Goal: Entertainment & Leisure: Consume media (video, audio)

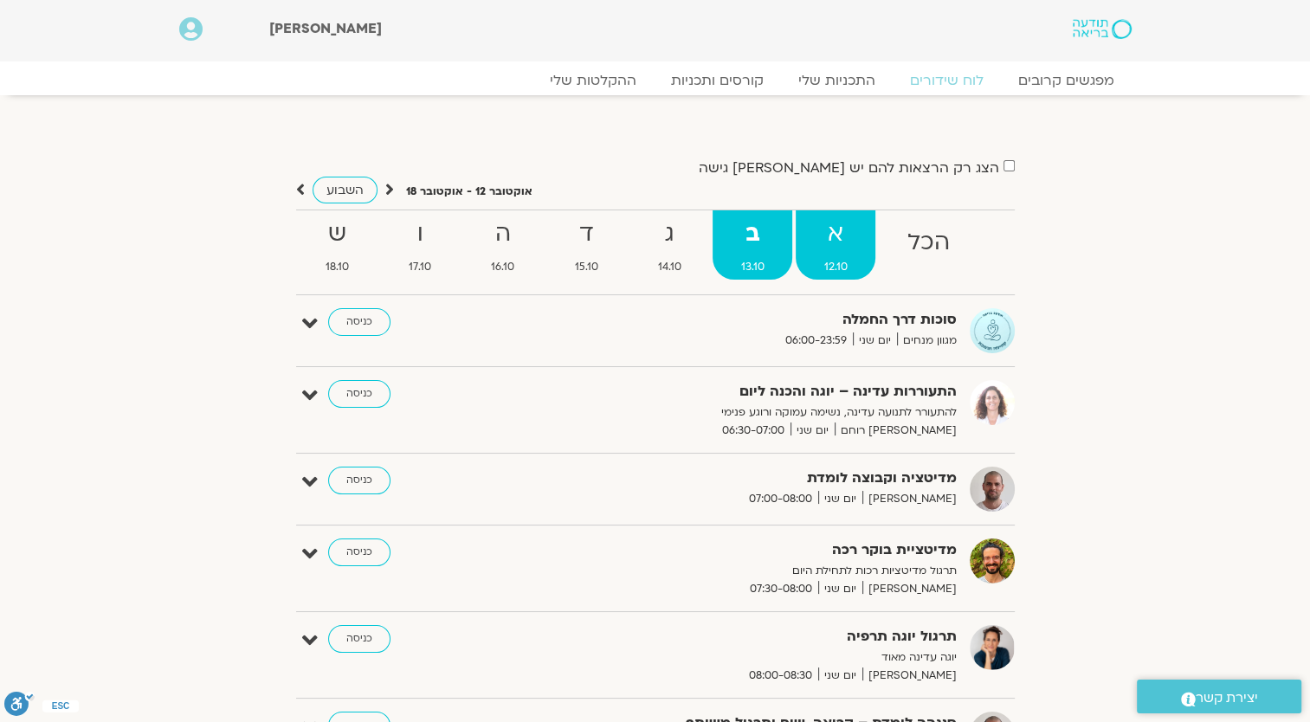
click at [836, 242] on strong "א" at bounding box center [836, 234] width 80 height 39
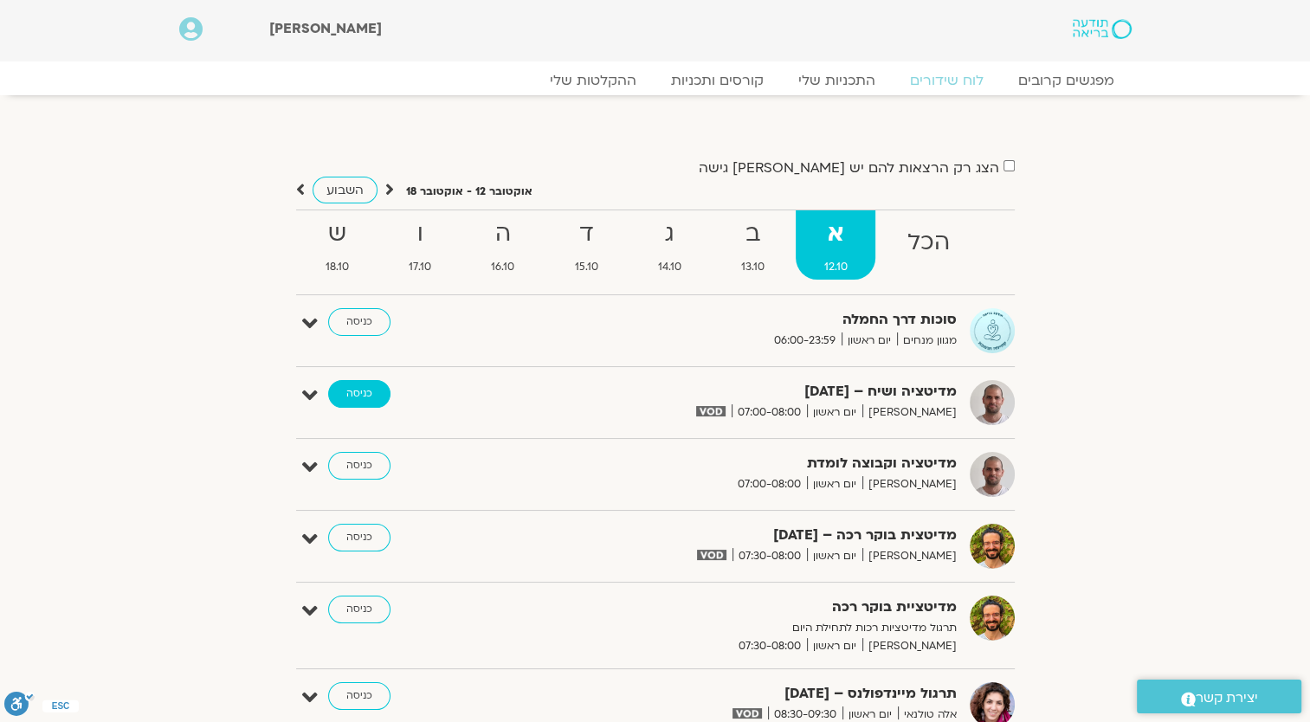
click at [345, 396] on link "כניסה" at bounding box center [359, 394] width 62 height 28
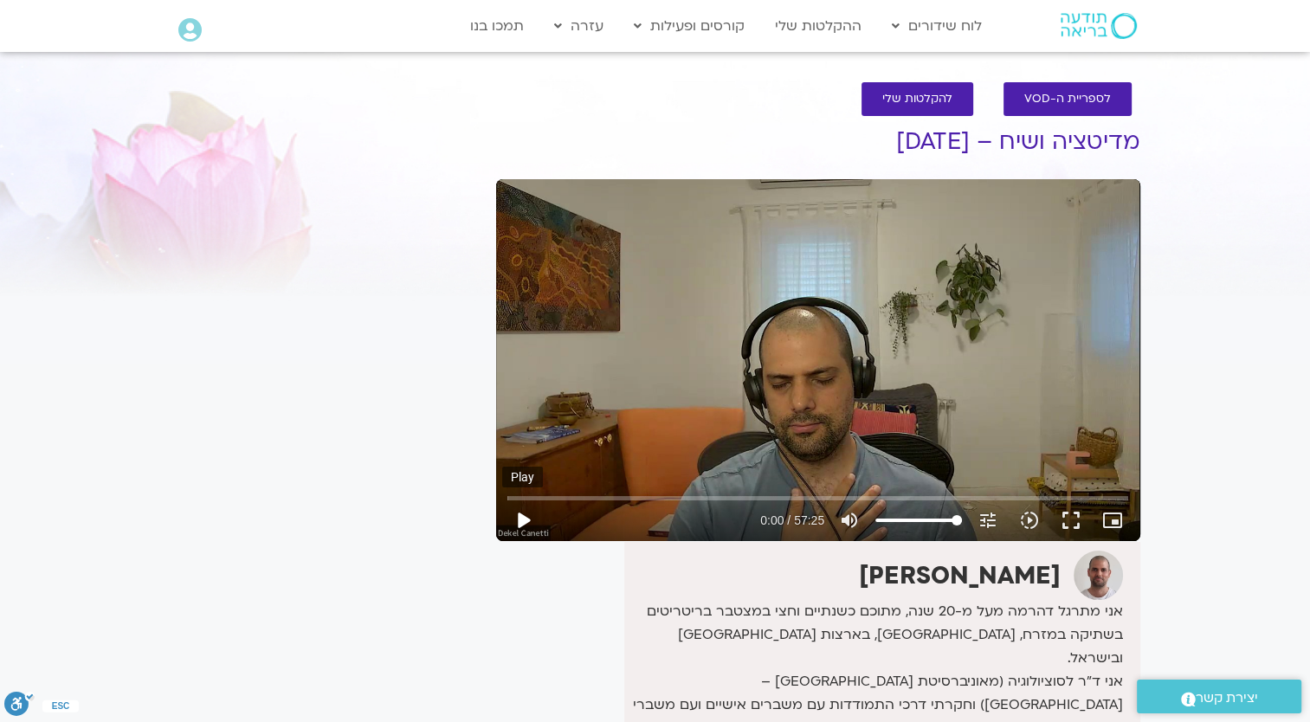
click at [521, 516] on button "play_arrow" at bounding box center [523, 521] width 42 height 42
click at [521, 500] on input "Seek" at bounding box center [817, 498] width 621 height 10
click at [533, 513] on button "pause" at bounding box center [523, 521] width 42 height 42
type input "101.006056"
click at [984, 70] on link "לוח שידורים יומי" at bounding box center [978, 62] width 190 height 40
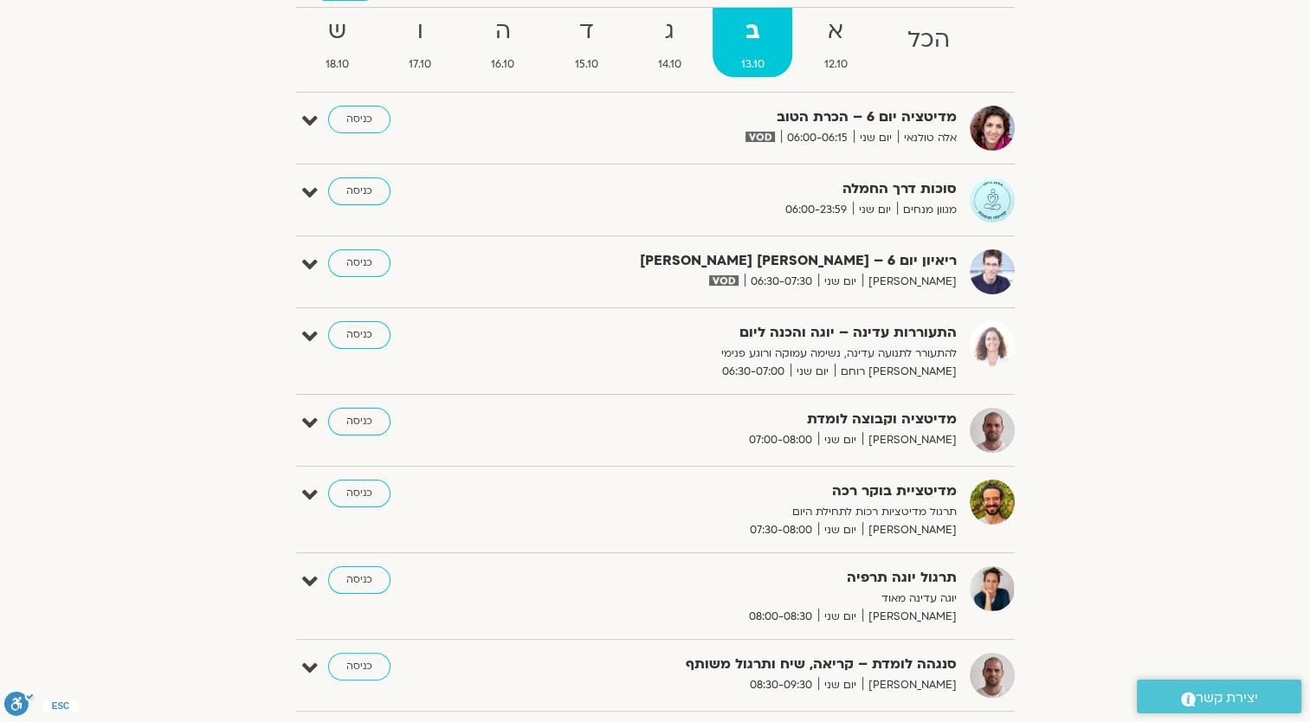
scroll to position [173, 0]
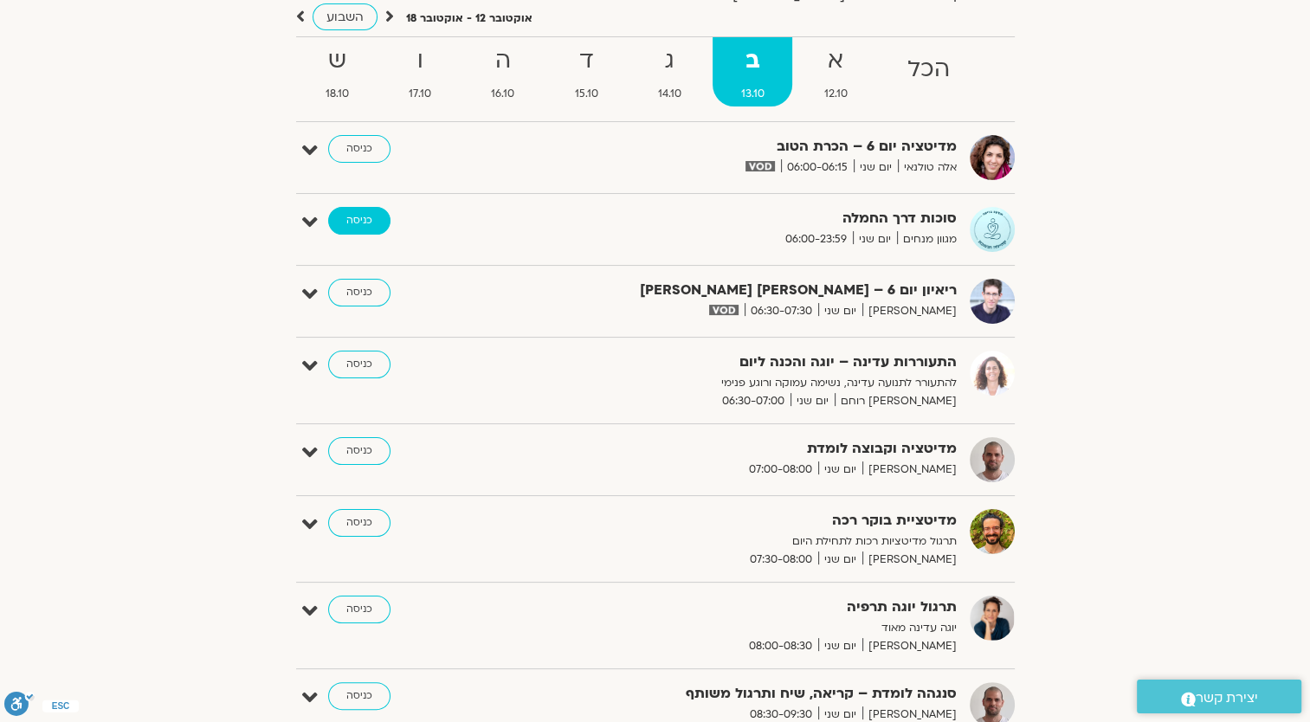
click at [362, 221] on link "כניסה" at bounding box center [359, 221] width 62 height 28
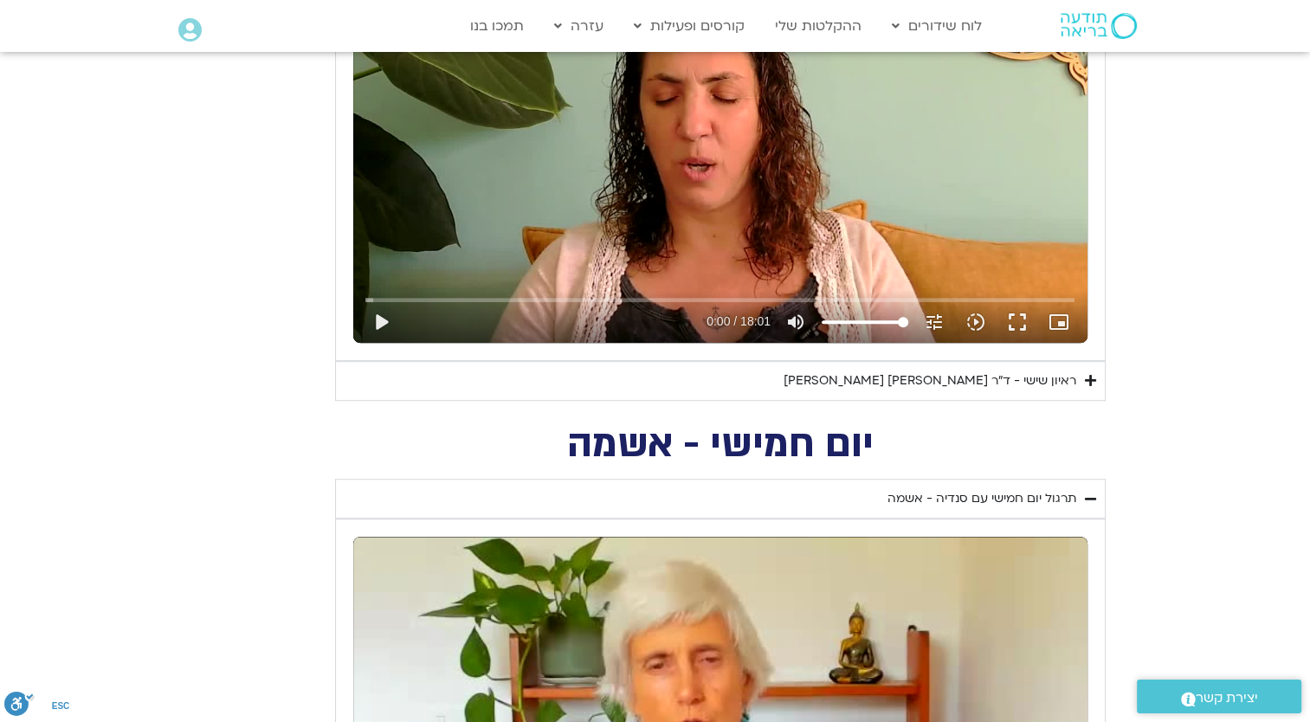
scroll to position [952, 0]
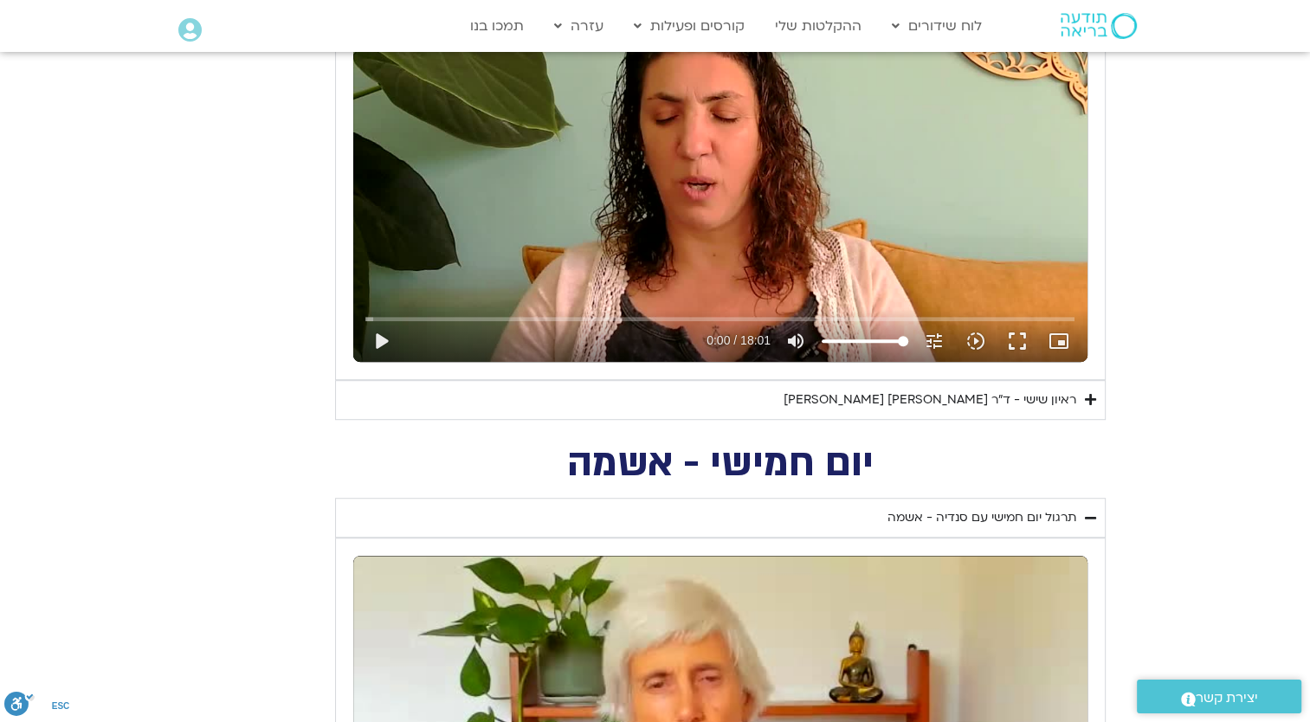
click at [1088, 397] on icon "Accordion. Open links with Enter or Space, close with Escape, and navigate with…" at bounding box center [1090, 399] width 11 height 13
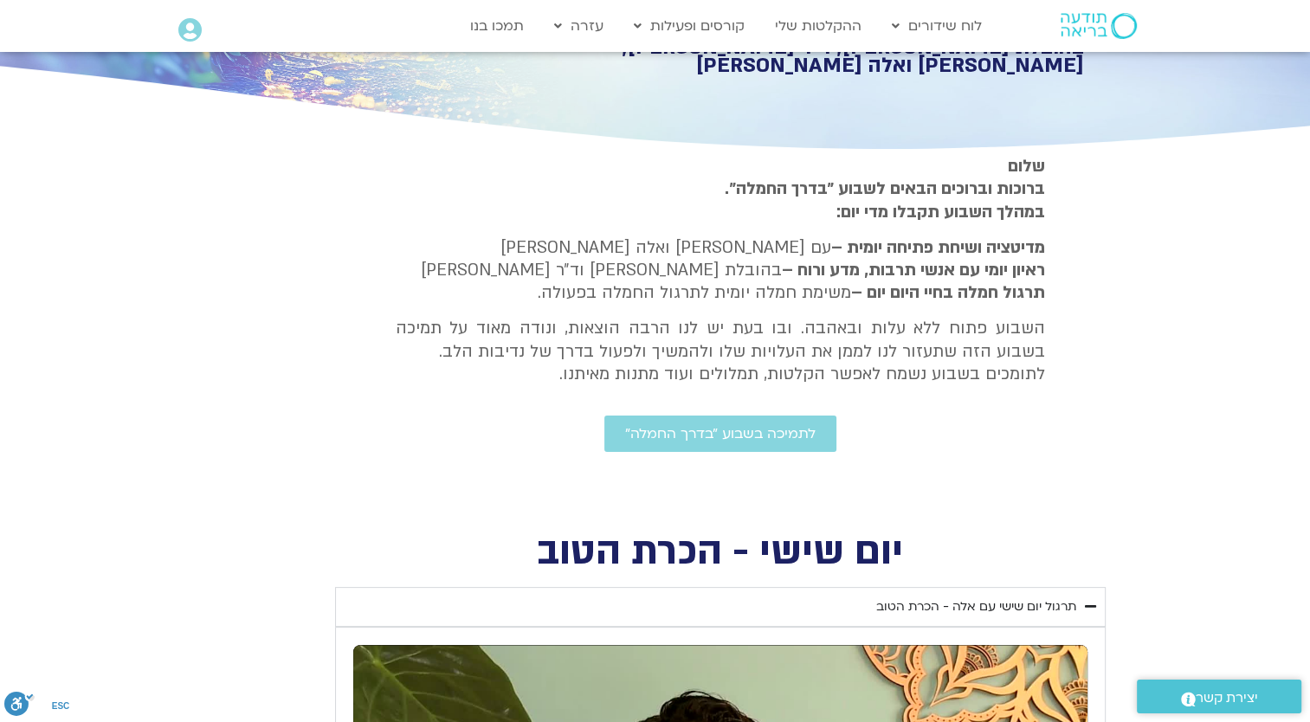
scroll to position [173, 0]
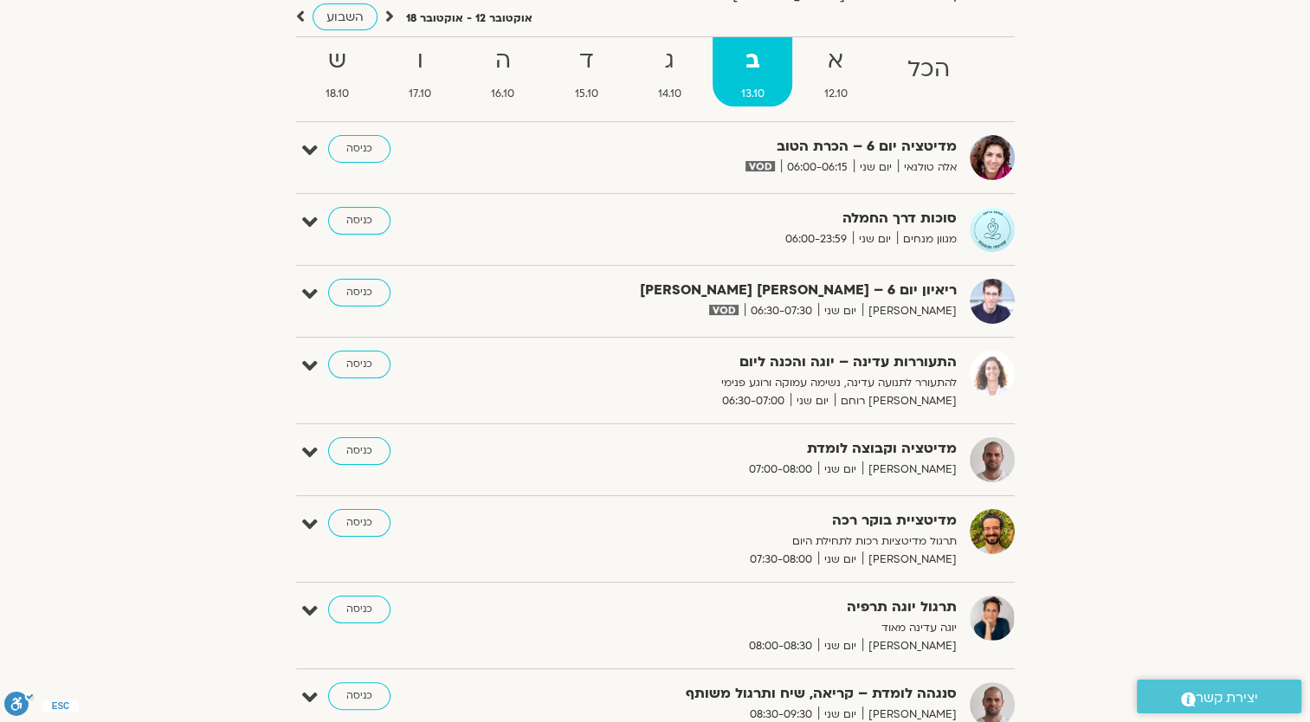
scroll to position [173, 0]
click at [361, 445] on link "כניסה" at bounding box center [359, 451] width 62 height 28
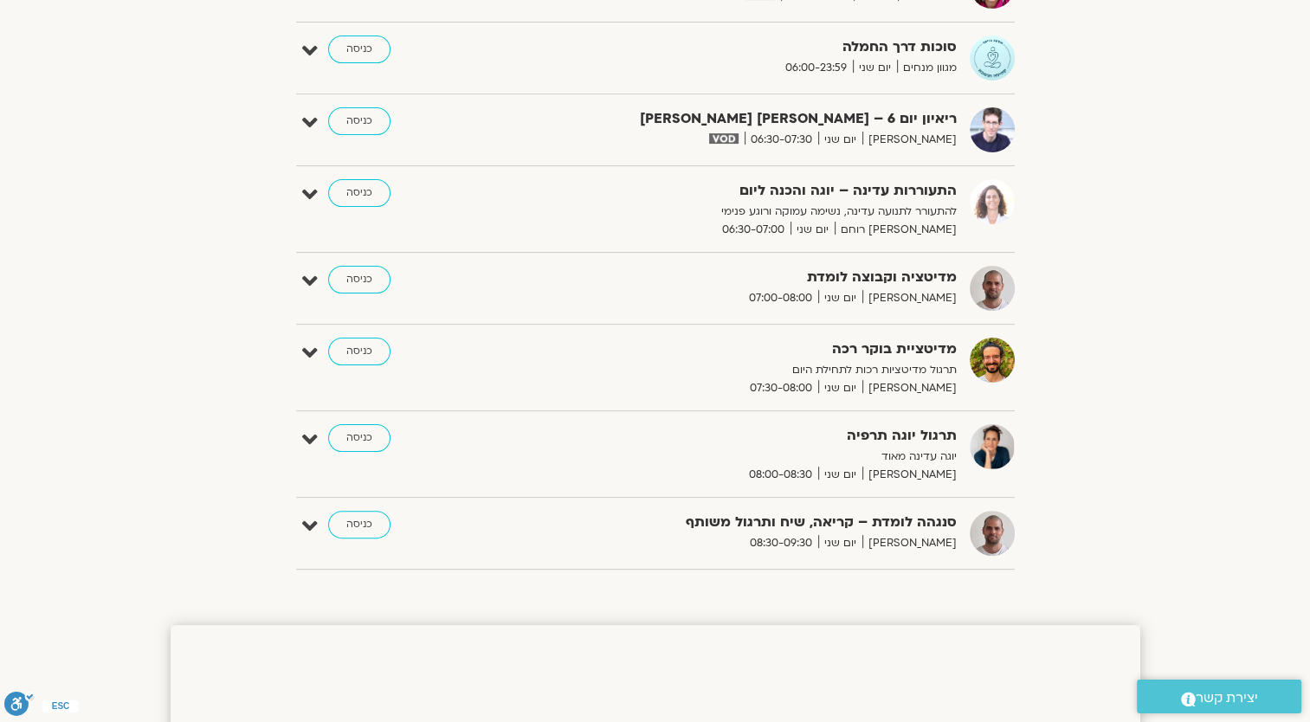
scroll to position [346, 0]
click at [336, 515] on link "כניסה" at bounding box center [359, 523] width 62 height 28
